Goal: Information Seeking & Learning: Check status

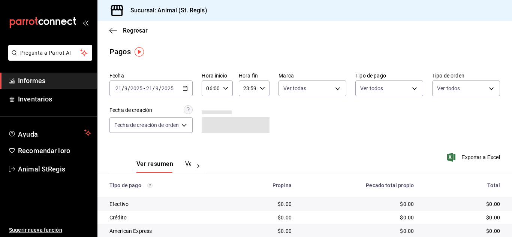
drag, startPoint x: 362, startPoint y: 54, endPoint x: 265, endPoint y: 58, distance: 96.4
click at [361, 54] on div "Pagos" at bounding box center [304, 51] width 414 height 11
click at [212, 88] on input "06:00" at bounding box center [211, 88] width 18 height 15
click at [209, 130] on button "07" at bounding box center [210, 125] width 12 height 15
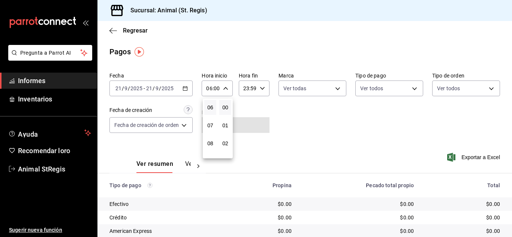
type input "07:00"
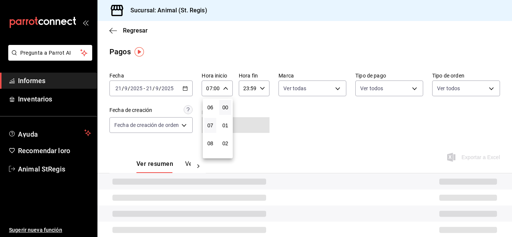
click at [288, 125] on div at bounding box center [256, 118] width 512 height 237
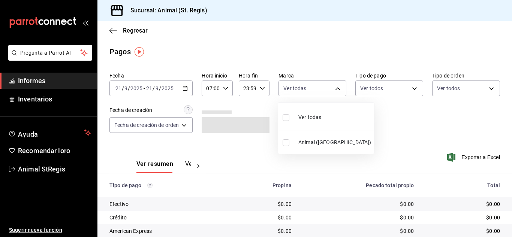
click at [295, 91] on body "Pregunta a Parrot AI Informes Inventarios Ayuda Recomendar loro Animal StRegis …" at bounding box center [256, 118] width 512 height 237
click at [285, 119] on input "checkbox" at bounding box center [285, 117] width 7 height 7
checkbox input "true"
type input "3f39fcdc-c8c4-4fff-883a-47b345d9391c"
checkbox input "true"
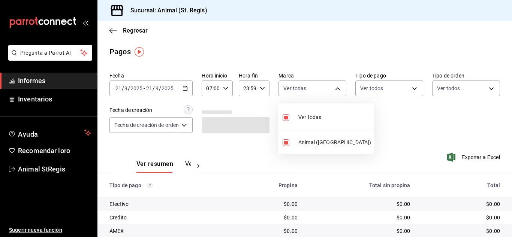
click at [371, 114] on div at bounding box center [256, 118] width 512 height 237
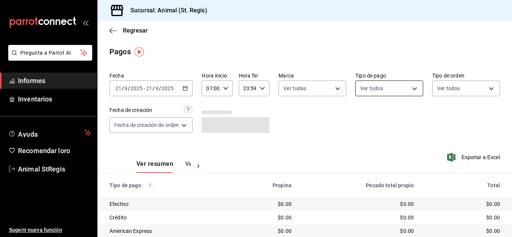
click at [362, 89] on body "Pregunta a Parrot AI Informes Inventarios Ayuda Recomendar loro Animal StRegis …" at bounding box center [256, 118] width 512 height 237
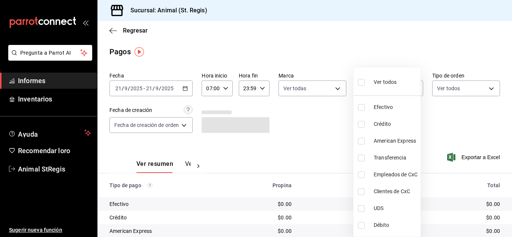
click at [360, 82] on input "checkbox" at bounding box center [361, 82] width 7 height 7
checkbox input "true"
type input "5a0f3365-d715-4940-adc4-656debb7822a,fc07b02b-84a7-4dba-9bff-98bba82b1290,ff2b0…"
checkbox input "true"
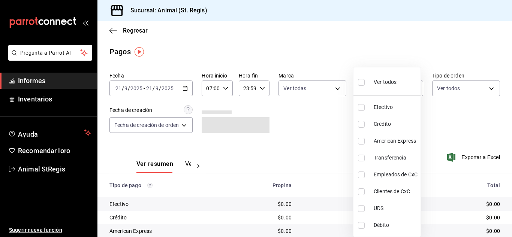
checkbox input "true"
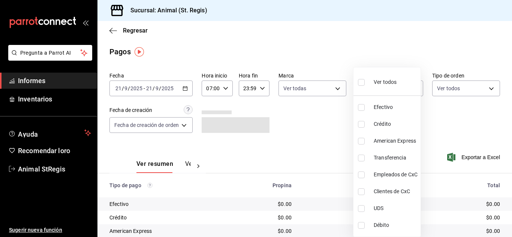
checkbox input "true"
click at [332, 62] on div at bounding box center [256, 118] width 512 height 237
click at [332, 65] on div at bounding box center [256, 118] width 512 height 237
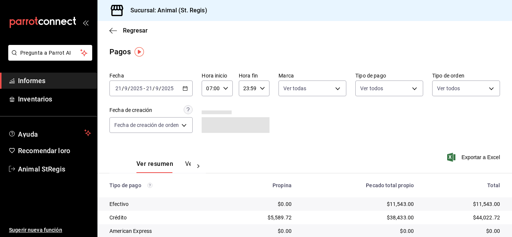
click at [332, 65] on main "Regresar Pagos Fecha 2025-09-21 21 / 9 / 2025 - 2025-09-21 21 / 9 / 2025 Hora i…" at bounding box center [304, 176] width 414 height 310
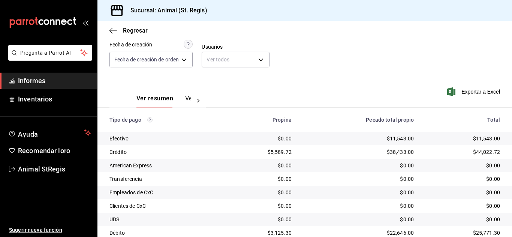
scroll to position [94, 0]
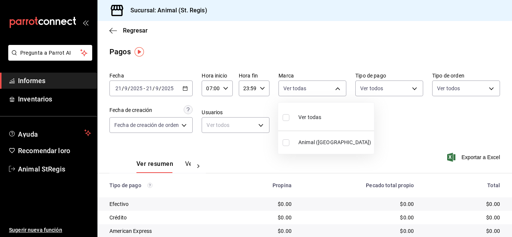
drag, startPoint x: 300, startPoint y: 89, endPoint x: 295, endPoint y: 89, distance: 5.2
click at [300, 89] on body "Pregunta a Parrot AI Informes Inventarios Ayuda Recomendar loro Animal StRegis …" at bounding box center [256, 118] width 512 height 237
click at [288, 119] on input "checkbox" at bounding box center [285, 117] width 7 height 7
checkbox input "true"
type input "3f39fcdc-c8c4-4fff-883a-47b345d9391c"
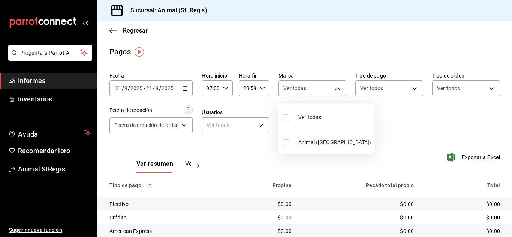
checkbox input "true"
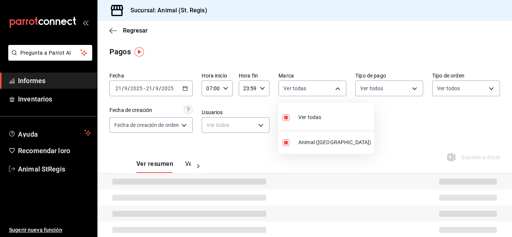
drag, startPoint x: 364, startPoint y: 121, endPoint x: 366, endPoint y: 112, distance: 8.5
click at [365, 120] on div at bounding box center [256, 118] width 512 height 237
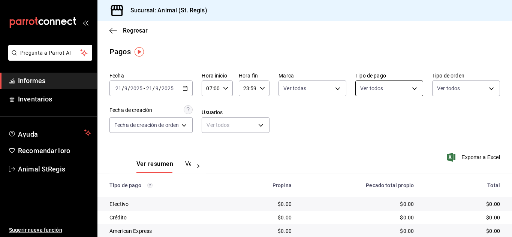
click at [366, 87] on body "Pregunta a Parrot AI Informes Inventarios Ayuda Recomendar loro Animal StRegis …" at bounding box center [256, 118] width 512 height 237
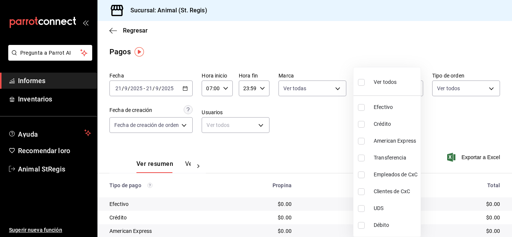
click at [362, 81] on input "checkbox" at bounding box center [361, 82] width 7 height 7
checkbox input "true"
type input "5a0f3365-d715-4940-adc4-656debb7822a,fc07b02b-84a7-4dba-9bff-98bba82b1290,ff2b0…"
checkbox input "true"
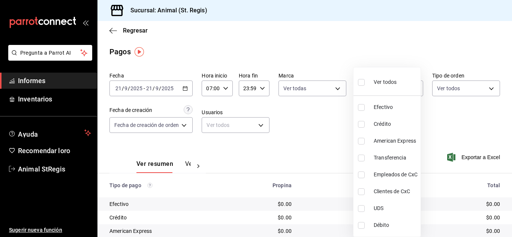
checkbox input "true"
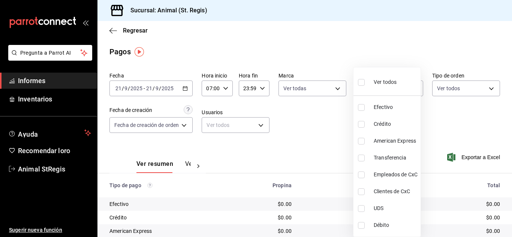
checkbox input "true"
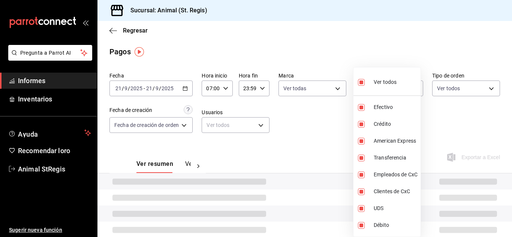
click at [313, 43] on div at bounding box center [256, 118] width 512 height 237
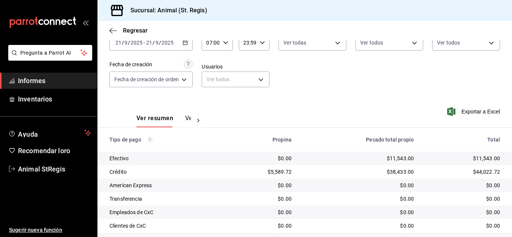
scroll to position [94, 0]
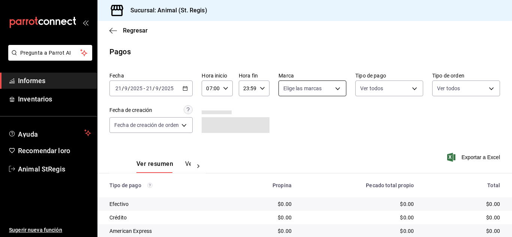
click at [324, 89] on body "Pregunta a Parrot AI Informes Inventarios Ayuda Recomendar loro Animal StRegis …" at bounding box center [256, 118] width 512 height 237
click at [286, 116] on input "checkbox" at bounding box center [285, 117] width 7 height 7
checkbox input "true"
type input "3f39fcdc-c8c4-4fff-883a-47b345d9391c"
checkbox input "true"
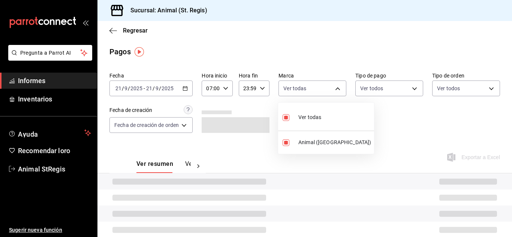
click at [383, 116] on div at bounding box center [256, 118] width 512 height 237
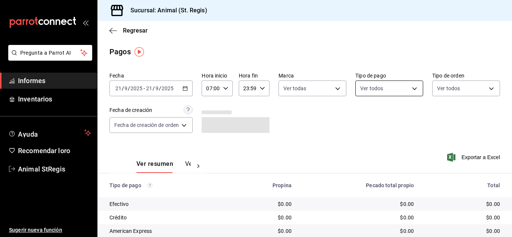
click at [386, 87] on body "Pregunta a Parrot AI Informes Inventarios Ayuda Recomendar loro Animal StRegis …" at bounding box center [256, 118] width 512 height 237
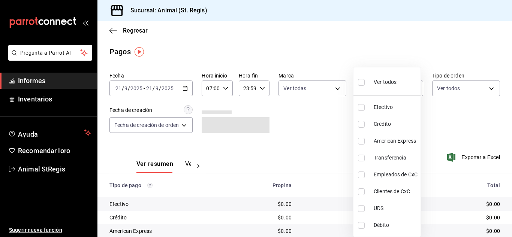
click at [363, 83] on input "checkbox" at bounding box center [361, 82] width 7 height 7
checkbox input "true"
type input "5a0f3365-d715-4940-adc4-656debb7822a,fc07b02b-84a7-4dba-9bff-98bba82b1290,ff2b0…"
checkbox input "true"
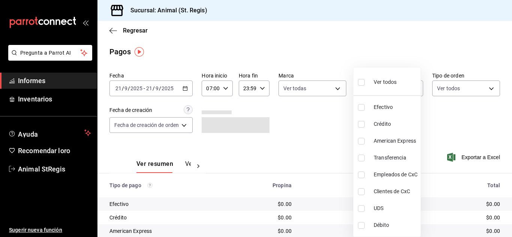
checkbox input "true"
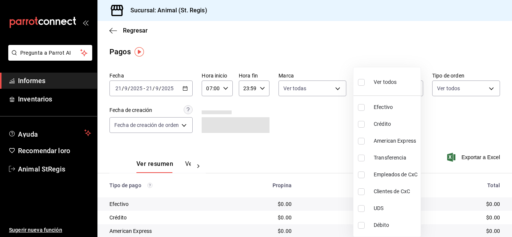
checkbox input "true"
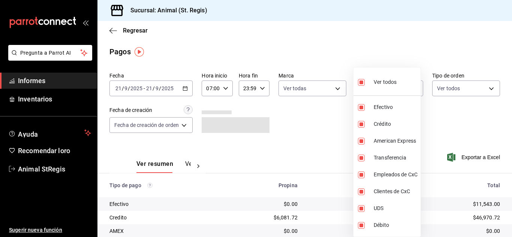
click at [342, 46] on div at bounding box center [256, 118] width 512 height 237
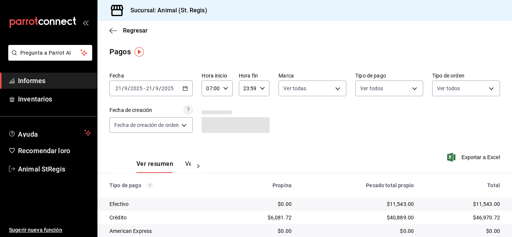
click at [342, 46] on div "Ver todos Efectivo Crédito American Express Transferencia Empleados de CxC Clie…" at bounding box center [256, 118] width 512 height 237
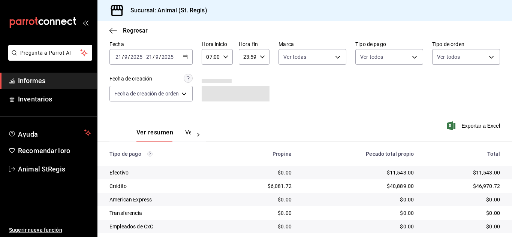
scroll to position [94, 0]
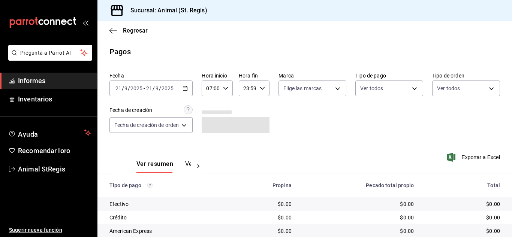
drag, startPoint x: 284, startPoint y: 54, endPoint x: 315, endPoint y: 80, distance: 39.6
click at [284, 54] on div "Pagos" at bounding box center [304, 51] width 414 height 11
click at [315, 83] on body "Pregunta a Parrot AI Informes Inventarios Ayuda Recomendar loro Animal StRegis …" at bounding box center [256, 118] width 512 height 237
click at [309, 89] on div at bounding box center [256, 118] width 512 height 237
click at [302, 89] on body "Pregunta a Parrot AI Informes Inventarios Ayuda Recomendar loro Animal StRegis …" at bounding box center [256, 118] width 512 height 237
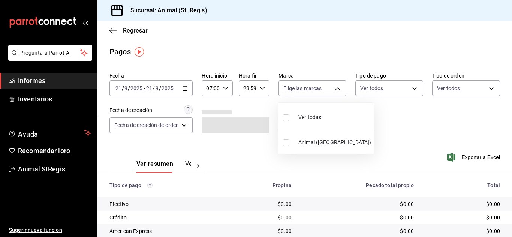
click at [286, 119] on input "checkbox" at bounding box center [285, 117] width 7 height 7
checkbox input "true"
type input "3f39fcdc-c8c4-4fff-883a-47b345d9391c"
checkbox input "true"
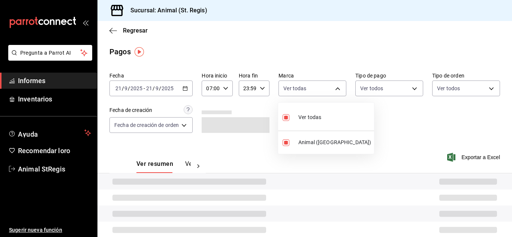
drag, startPoint x: 408, startPoint y: 119, endPoint x: 400, endPoint y: 107, distance: 14.1
click at [408, 118] on div at bounding box center [256, 118] width 512 height 237
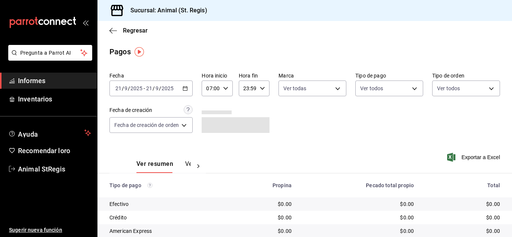
click at [391, 87] on body "Pregunta a Parrot AI Informes Inventarios Ayuda Recomendar loro Animal StRegis …" at bounding box center [256, 118] width 512 height 237
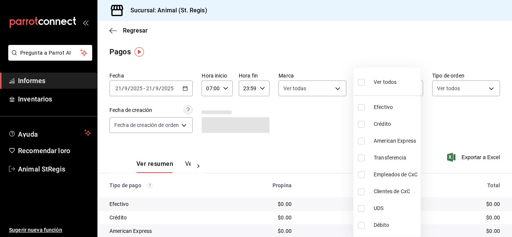
click at [360, 84] on input "checkbox" at bounding box center [361, 82] width 7 height 7
checkbox input "true"
type input "5a0f3365-d715-4940-adc4-656debb7822a,fc07b02b-84a7-4dba-9bff-98bba82b1290,ff2b0…"
checkbox input "true"
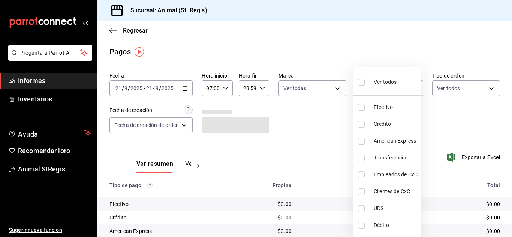
checkbox input "true"
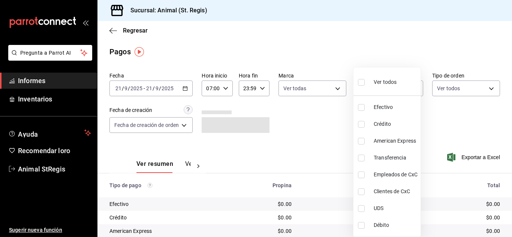
checkbox input "true"
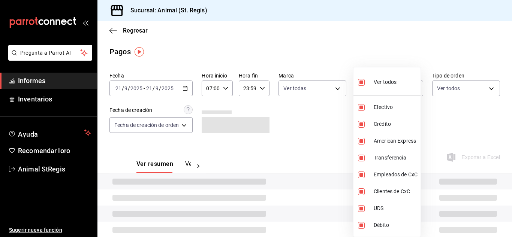
click at [353, 67] on div at bounding box center [256, 118] width 512 height 237
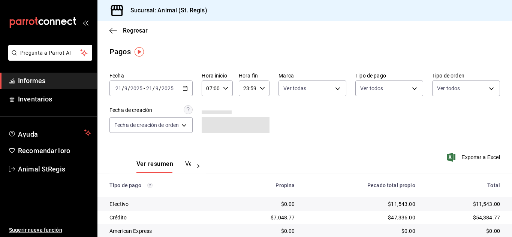
click at [353, 66] on div "Ver todos Efectivo Crédito American Express Transferencia Empleados de CxC Clie…" at bounding box center [256, 118] width 512 height 237
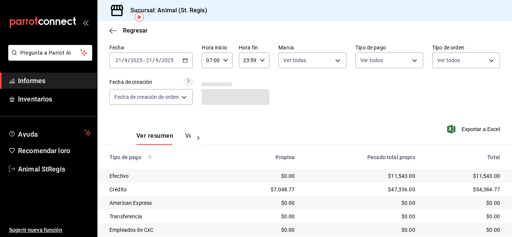
scroll to position [94, 0]
